Goal: Find specific page/section: Find specific page/section

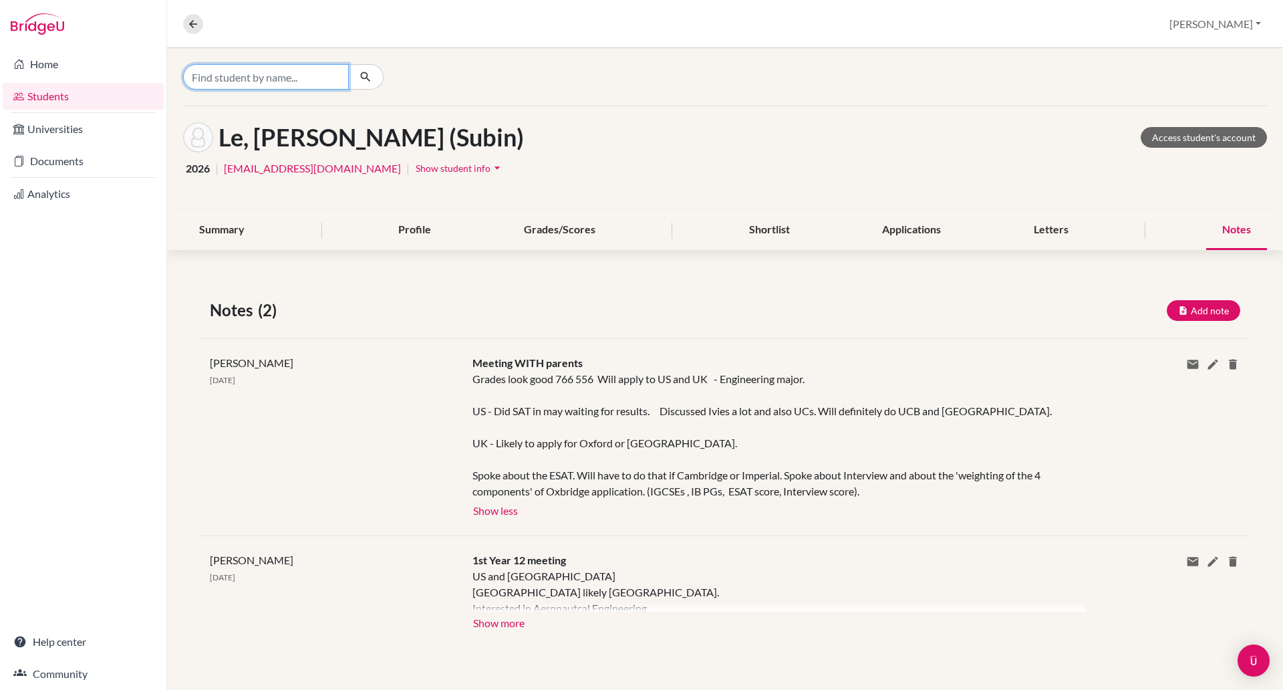
click at [245, 83] on input "Find student by name..." at bounding box center [266, 76] width 166 height 25
type input "h"
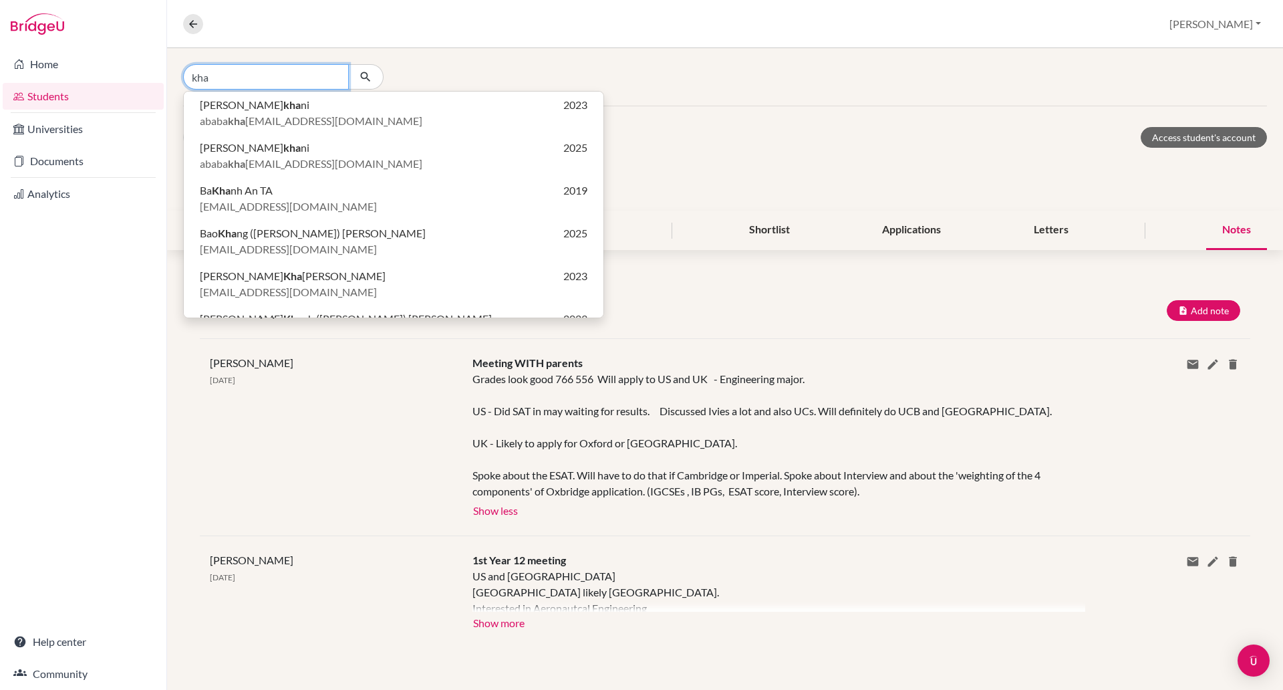
click at [241, 79] on input "kha" at bounding box center [266, 76] width 166 height 25
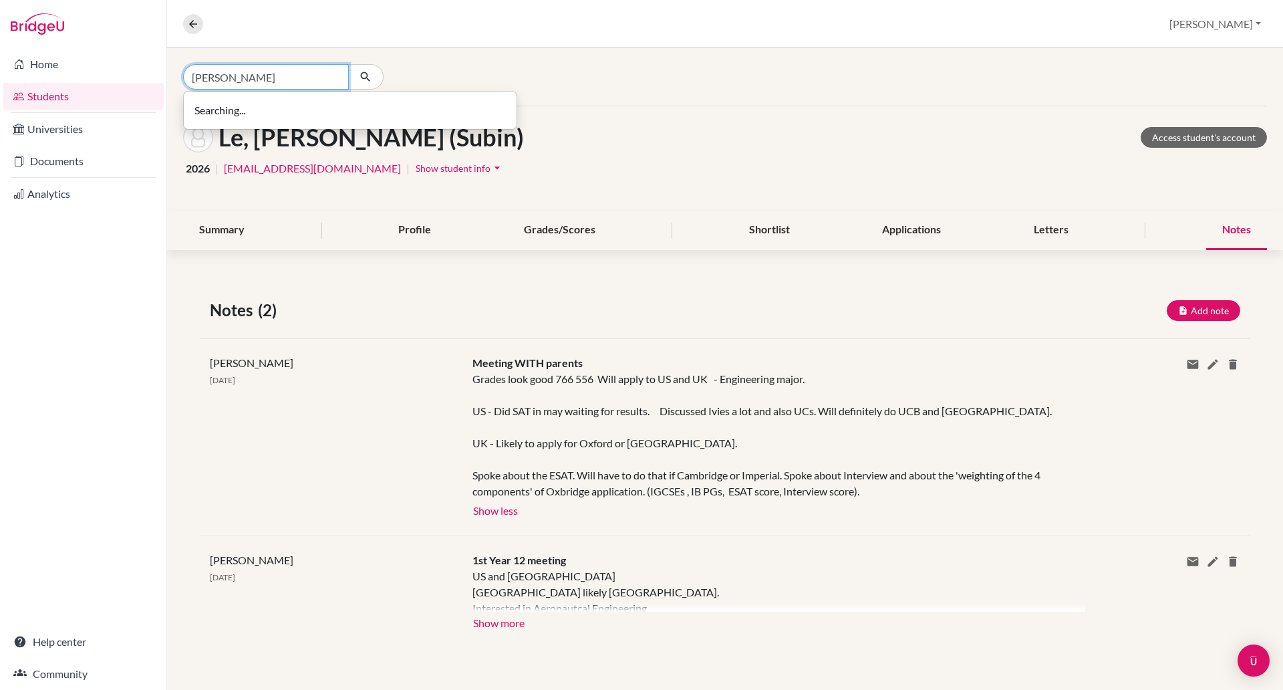
type input "[PERSON_NAME]"
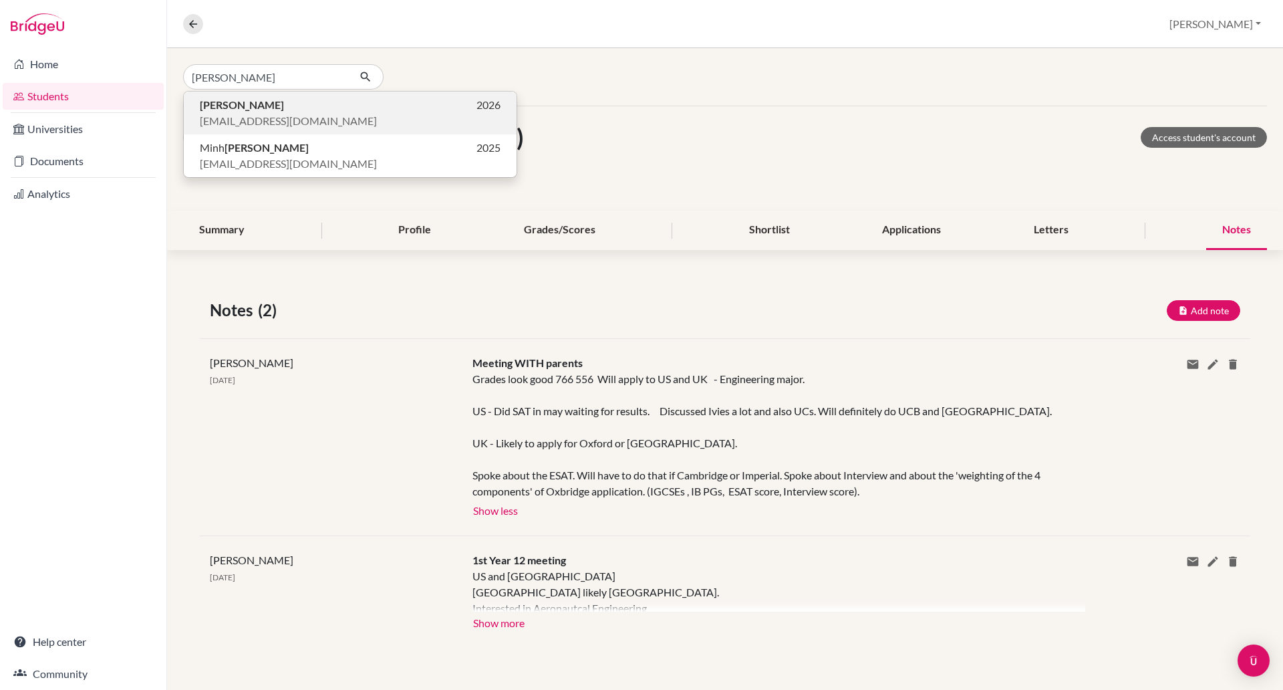
click at [237, 120] on span "[EMAIL_ADDRESS][DOMAIN_NAME]" at bounding box center [288, 121] width 177 height 16
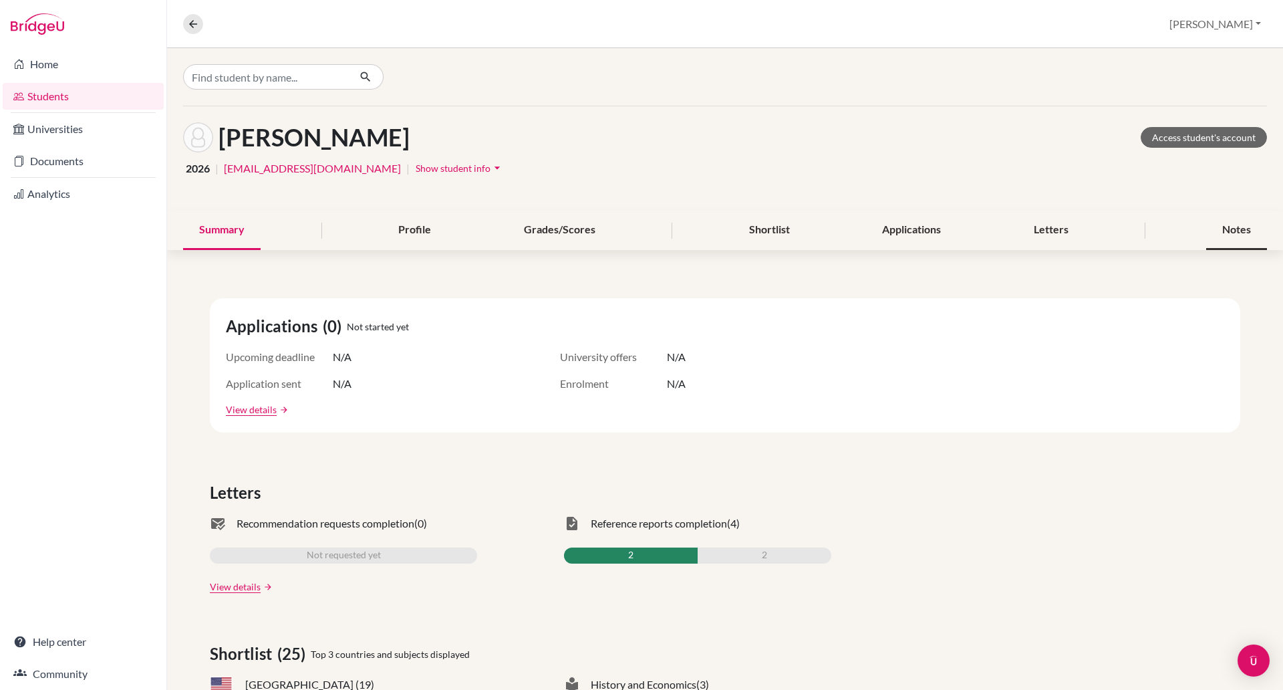
click at [1224, 226] on div "Notes" at bounding box center [1236, 230] width 61 height 39
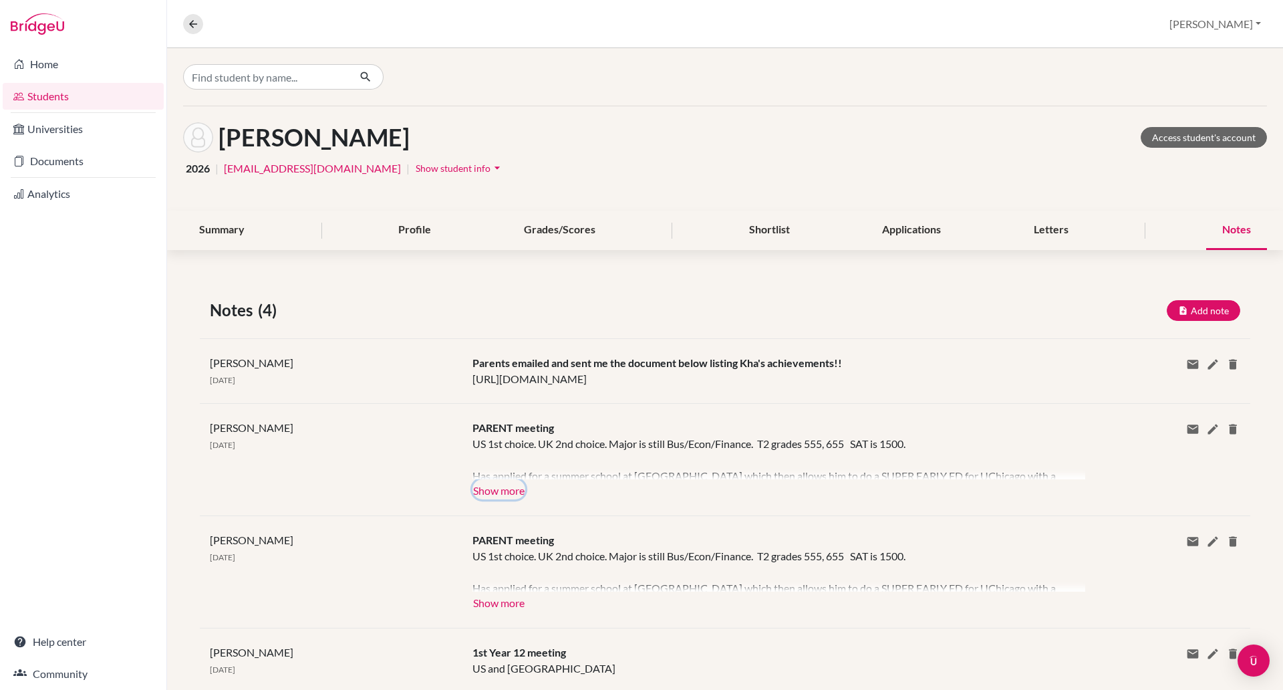
click at [499, 489] on button "Show more" at bounding box center [499, 489] width 53 height 20
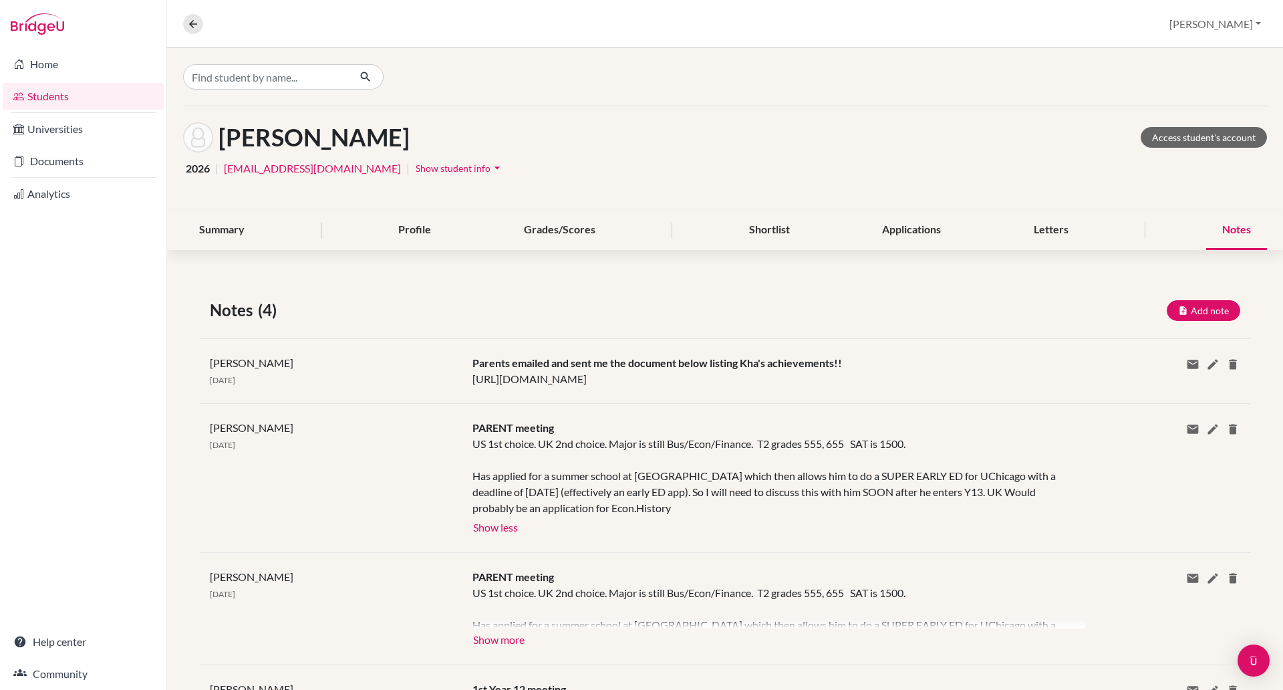
drag, startPoint x: 974, startPoint y: 376, endPoint x: 471, endPoint y: 384, distance: 503.3
click at [471, 384] on div "Parents emailed and sent me the document below listing Kha's achievements!! [UR…" at bounding box center [769, 371] width 613 height 32
copy div "[URL][DOMAIN_NAME]"
